Goal: Find specific page/section: Find specific page/section

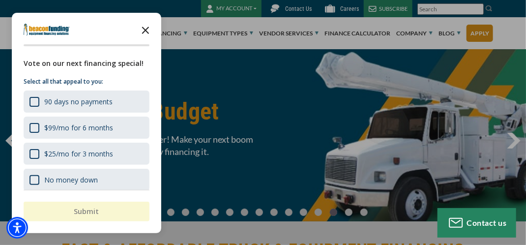
drag, startPoint x: 0, startPoint y: 0, endPoint x: 146, endPoint y: 32, distance: 149.6
click at [146, 32] on div "Survey" at bounding box center [87, 30] width 126 height 20
click at [146, 30] on polygon "Close the survey" at bounding box center [145, 30] width 7 height 7
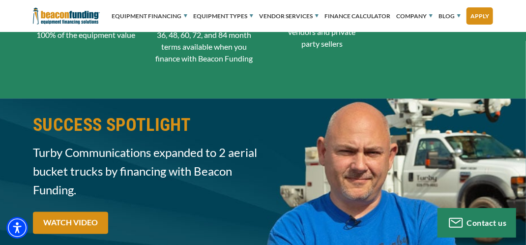
scroll to position [1801, 0]
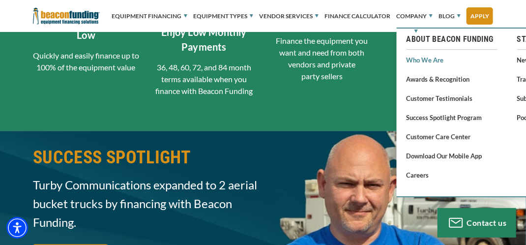
click at [443, 60] on link "Who We Are" at bounding box center [452, 60] width 91 height 12
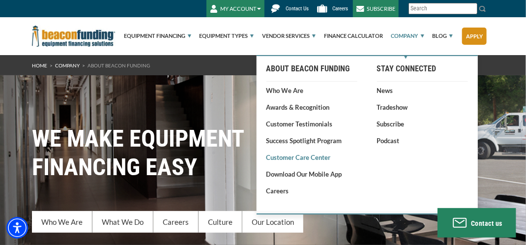
click at [320, 156] on link "Customer Care Center" at bounding box center [311, 157] width 91 height 10
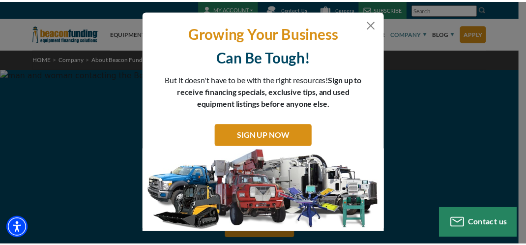
scroll to position [4, 0]
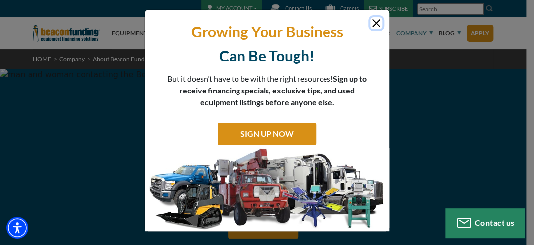
click at [371, 20] on button "Close" at bounding box center [376, 23] width 12 height 12
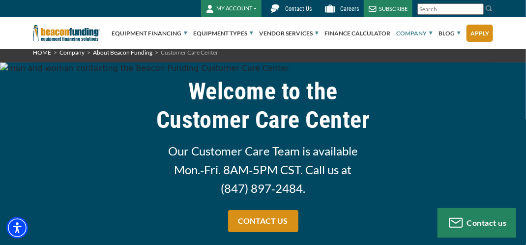
scroll to position [0, 0]
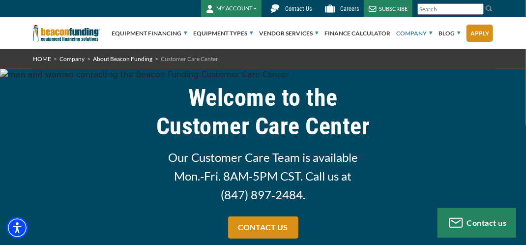
click at [526, 237] on div "Welcome to the Customer Care Center Our Customer Care Team is available Mon.‑Fr…" at bounding box center [263, 166] width 526 height 194
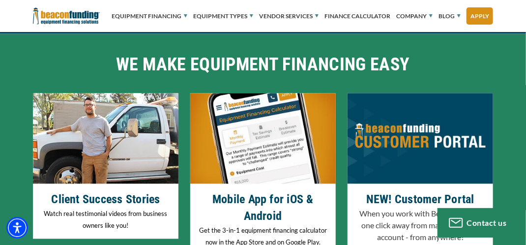
scroll to position [3256, 0]
